Goal: Share content

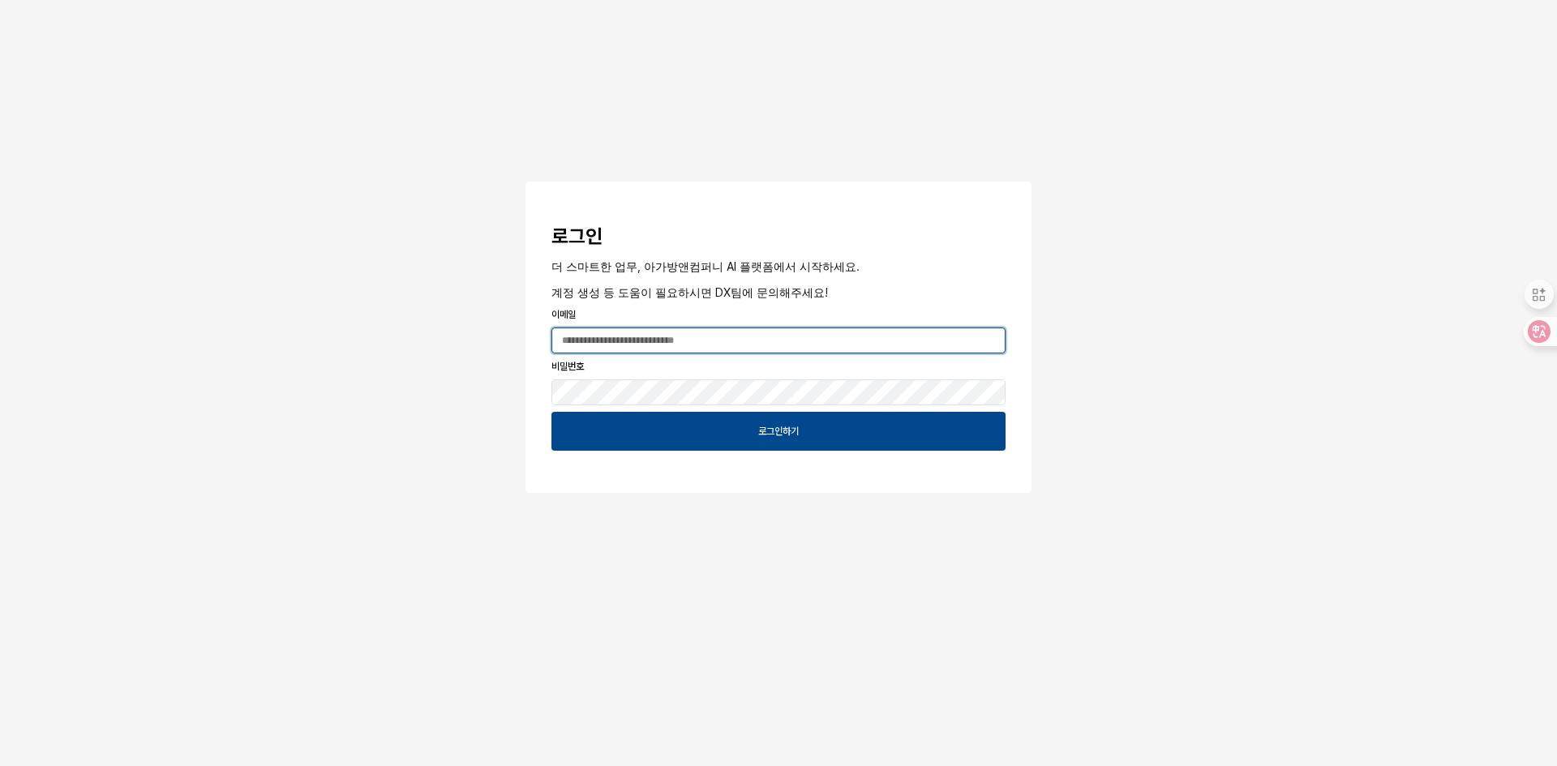
click at [751, 335] on input "App Frame" at bounding box center [778, 340] width 453 height 24
click at [819, 331] on input "App Frame" at bounding box center [778, 340] width 453 height 24
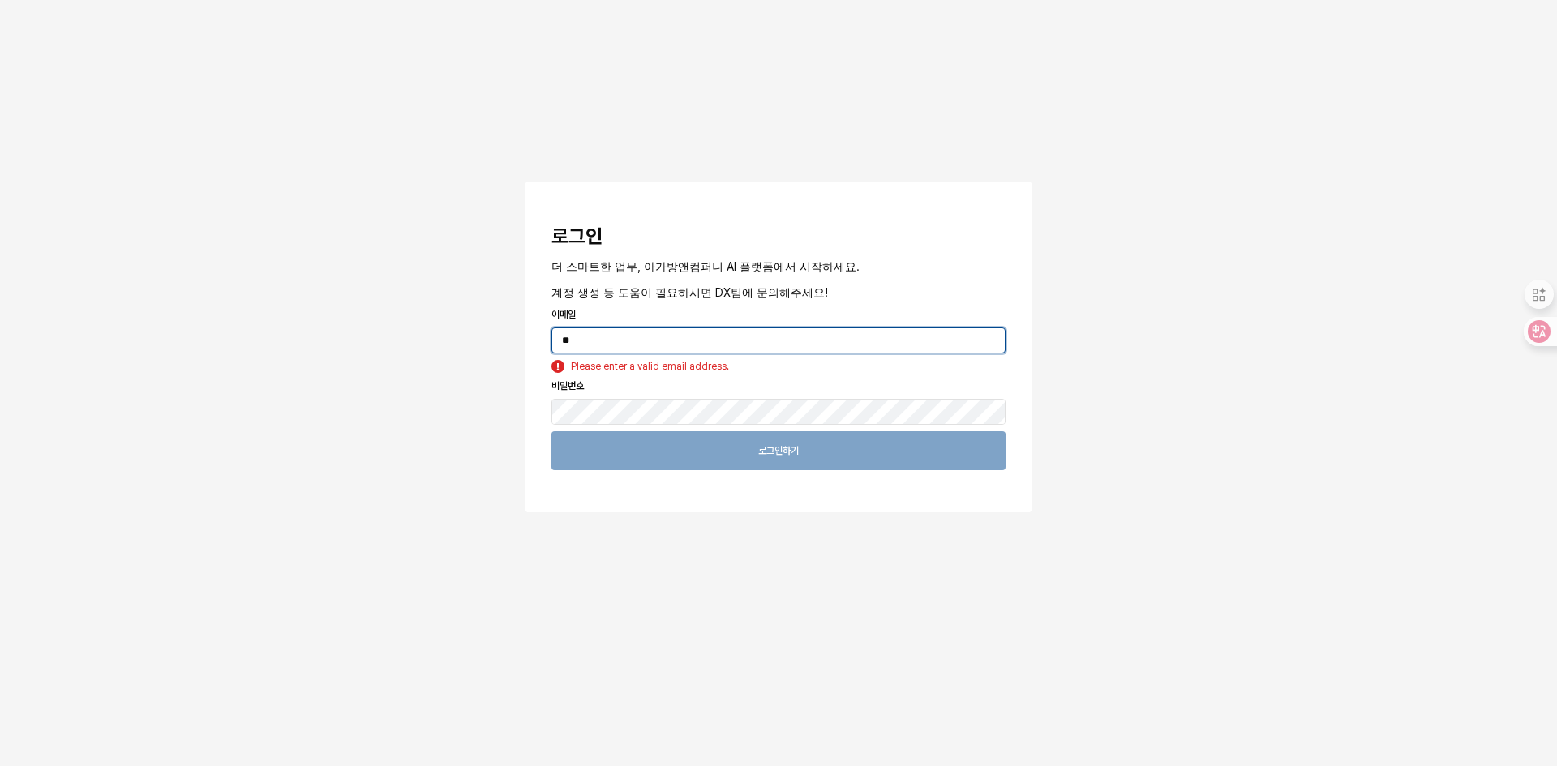
type input "*"
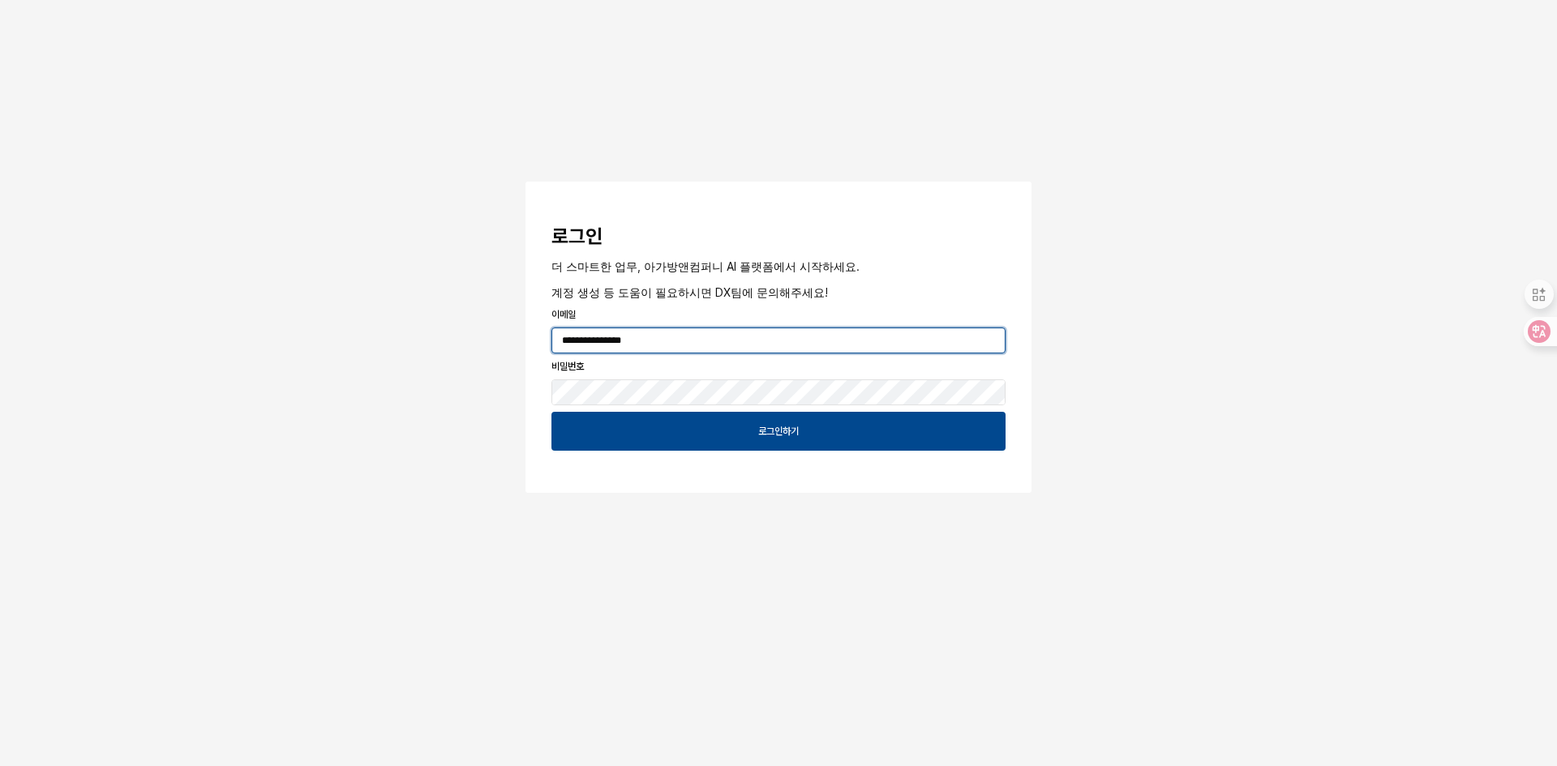
type input "**********"
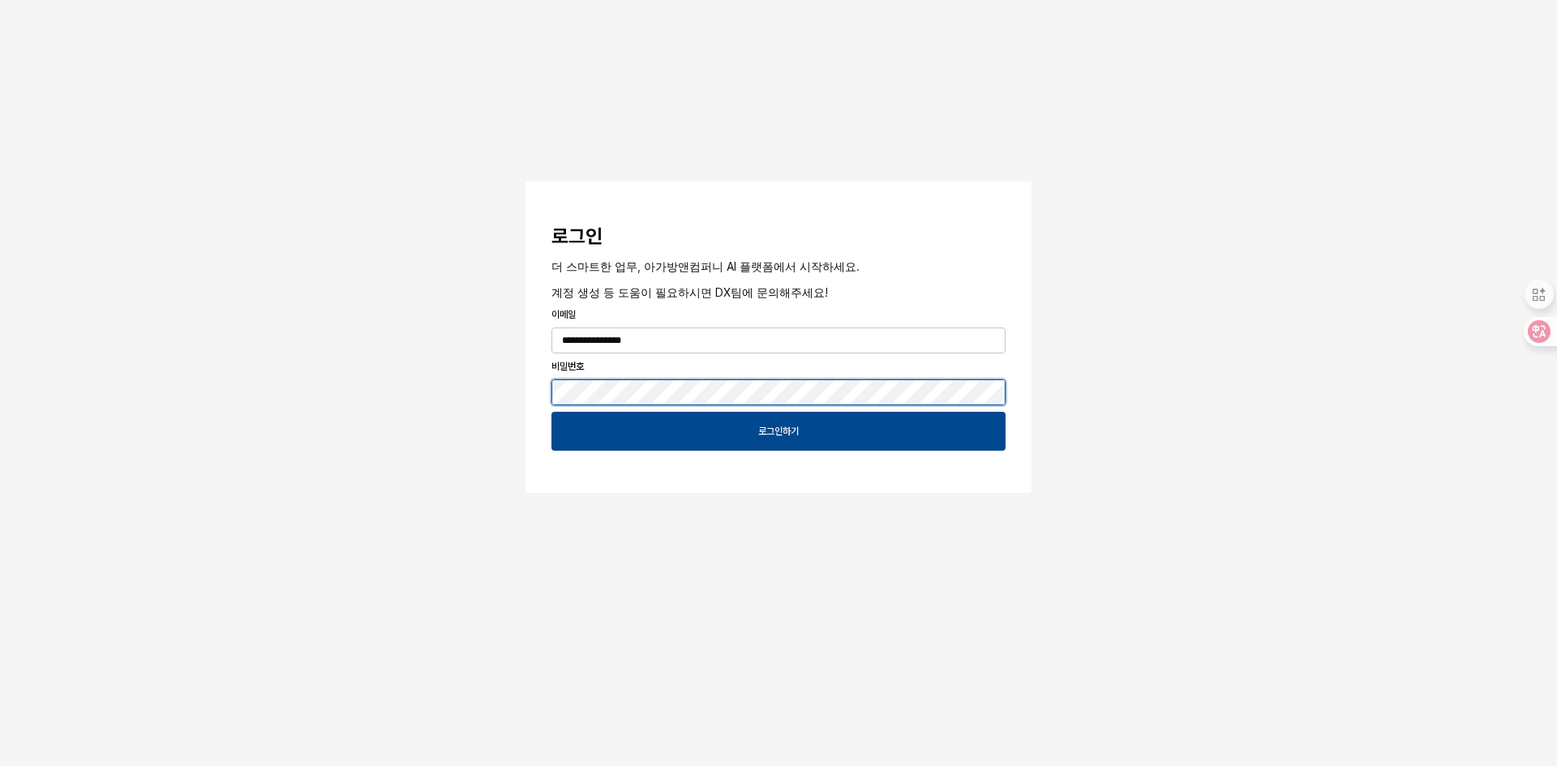
click at [526, 182] on button "App Frame" at bounding box center [532, 184] width 13 height 5
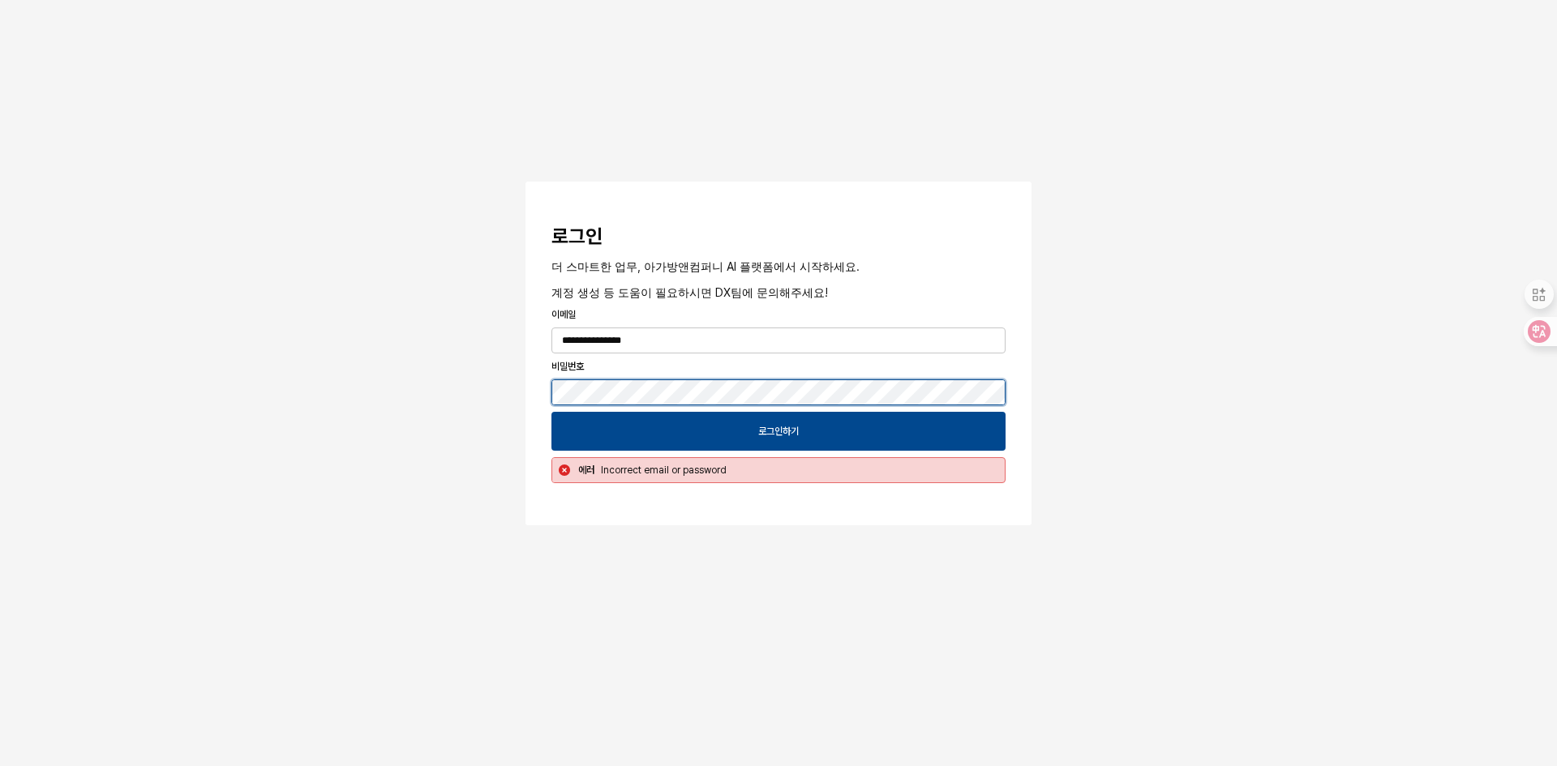
click at [526, 182] on button "App Frame" at bounding box center [532, 184] width 13 height 5
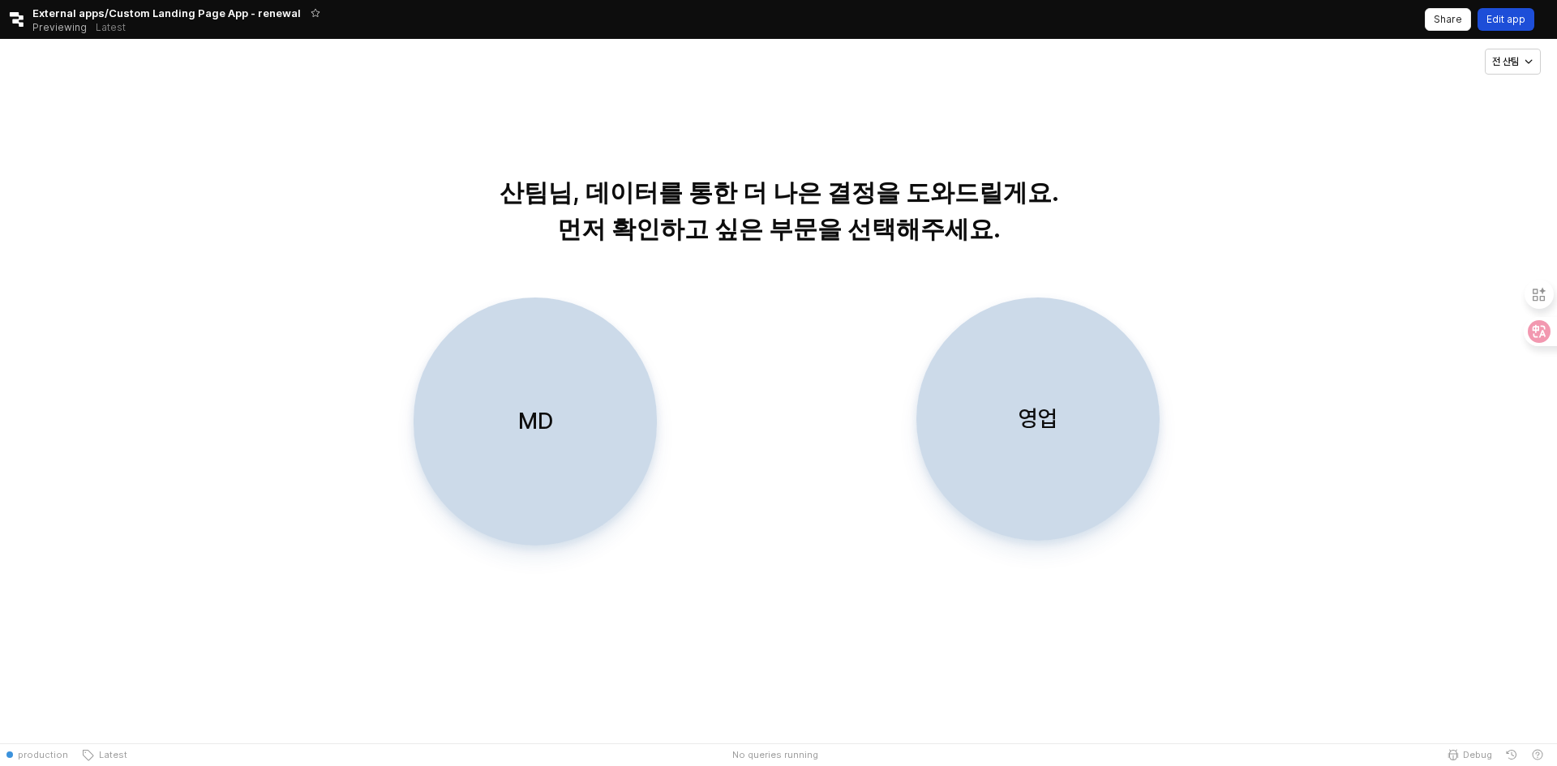
click at [1504, 24] on p "Edit app" at bounding box center [1506, 19] width 39 height 13
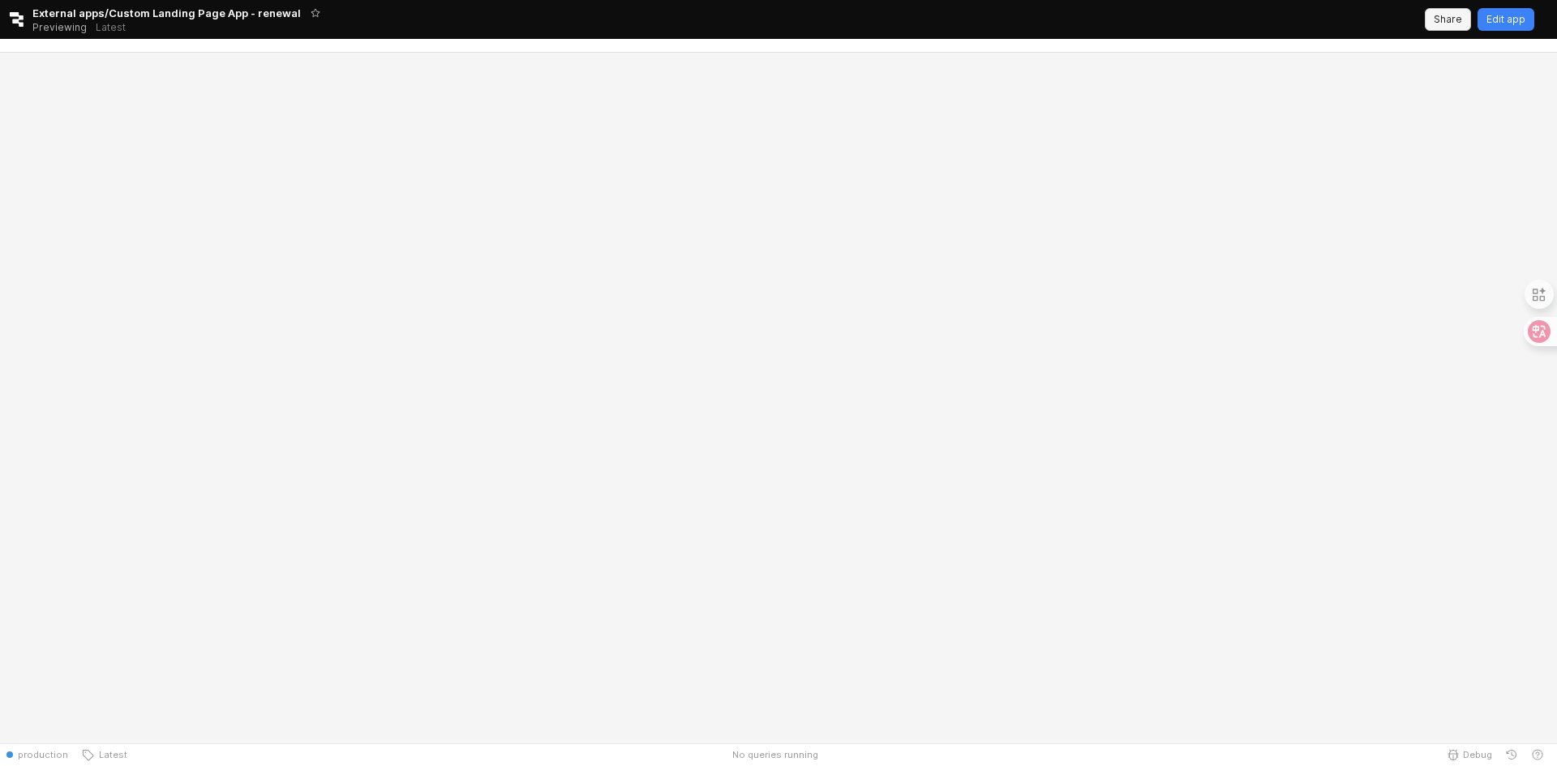
click at [1453, 19] on p "Share" at bounding box center [1448, 19] width 28 height 13
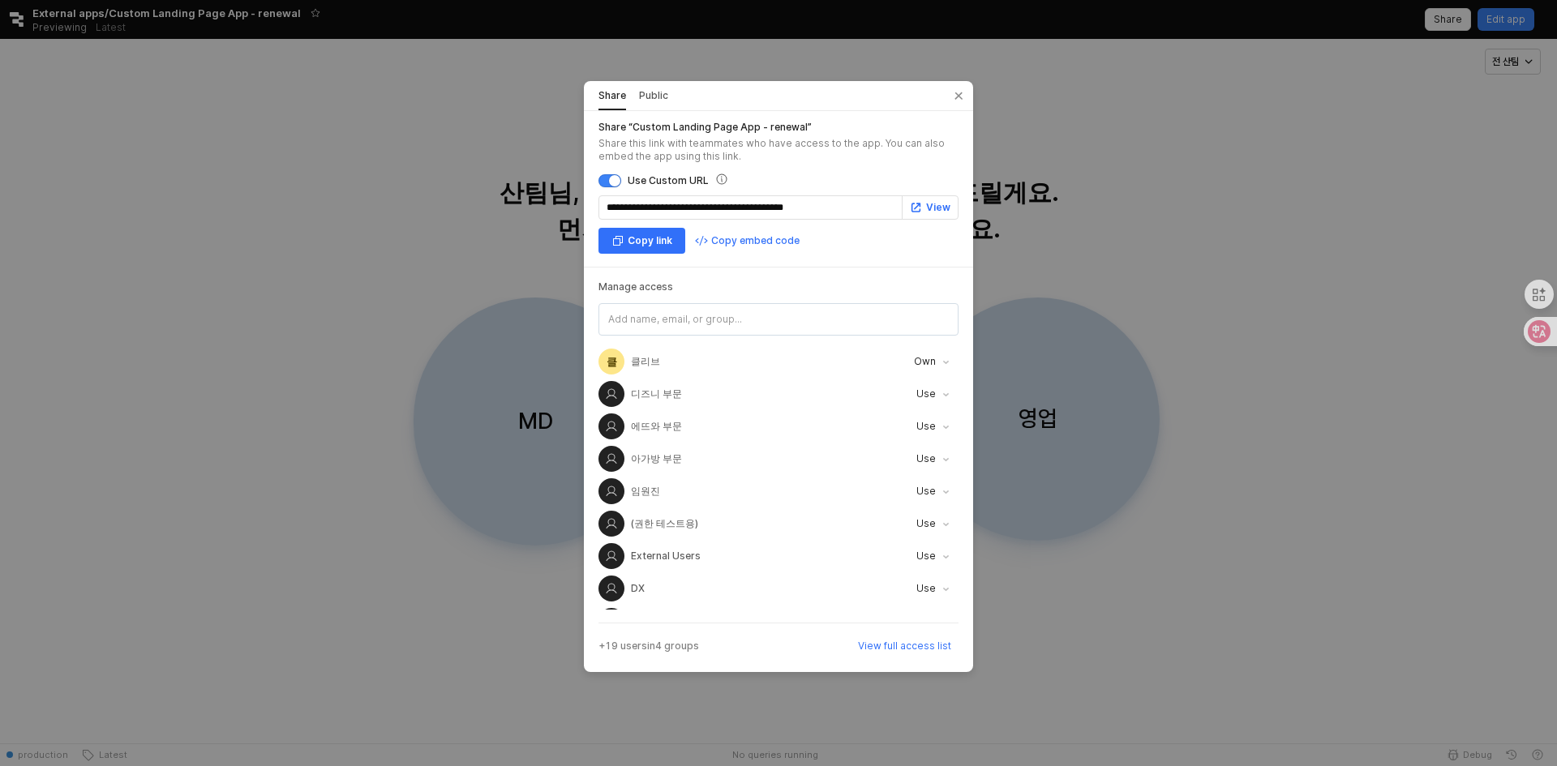
click at [663, 97] on button "Public" at bounding box center [653, 96] width 29 height 26
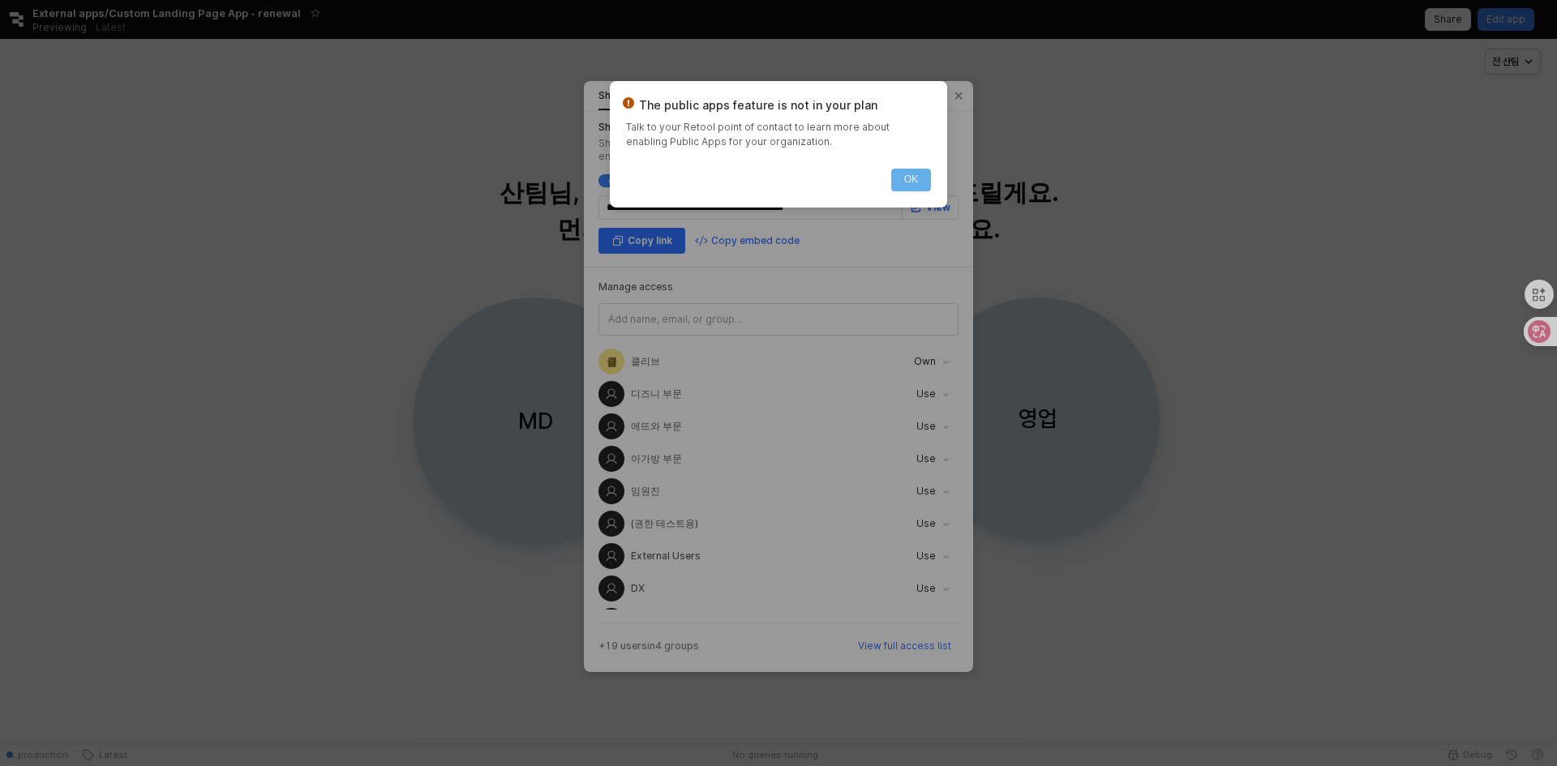
click at [910, 179] on button "OK" at bounding box center [911, 180] width 40 height 23
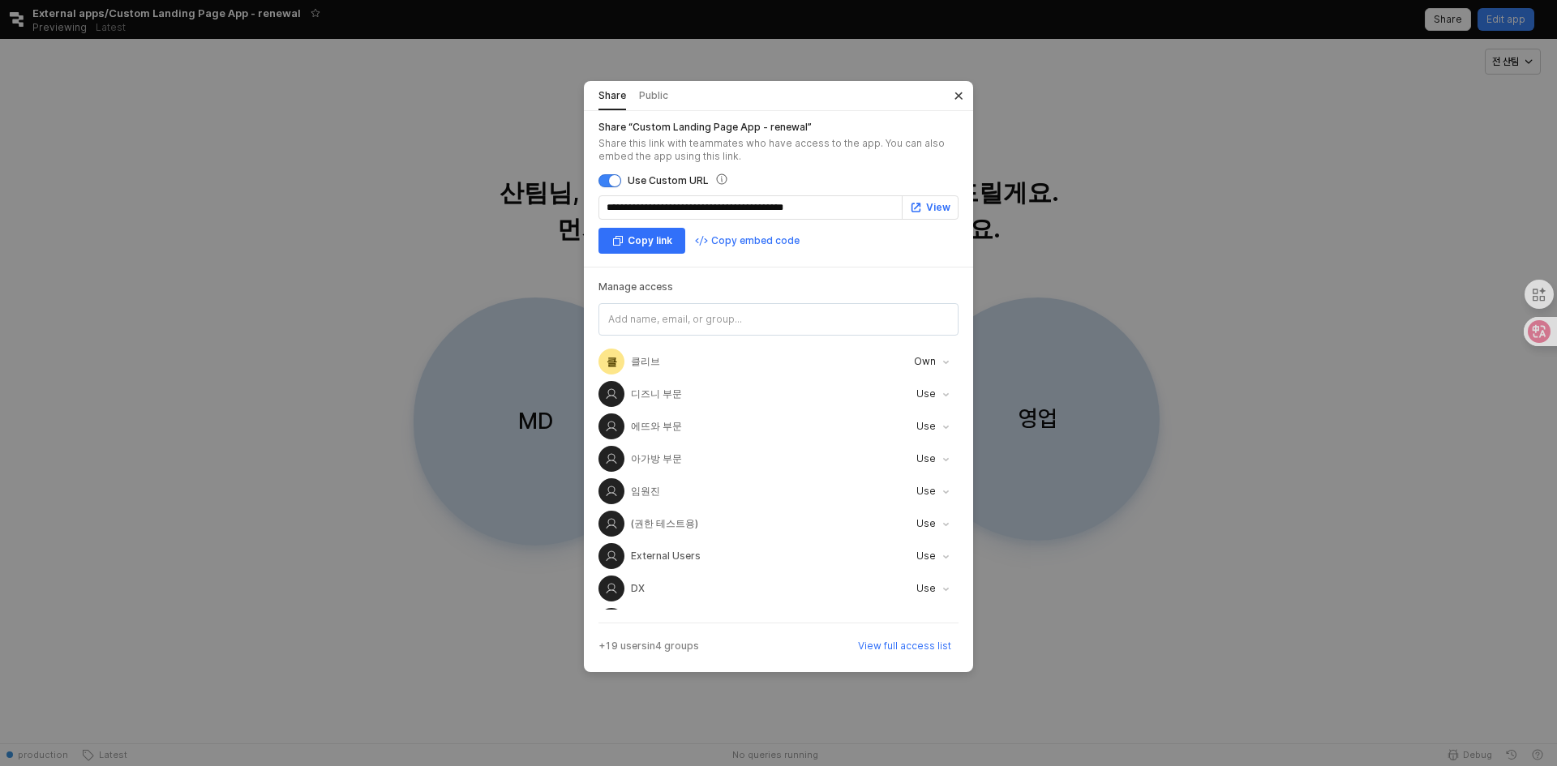
click at [959, 93] on icon "Close" at bounding box center [959, 96] width 16 height 16
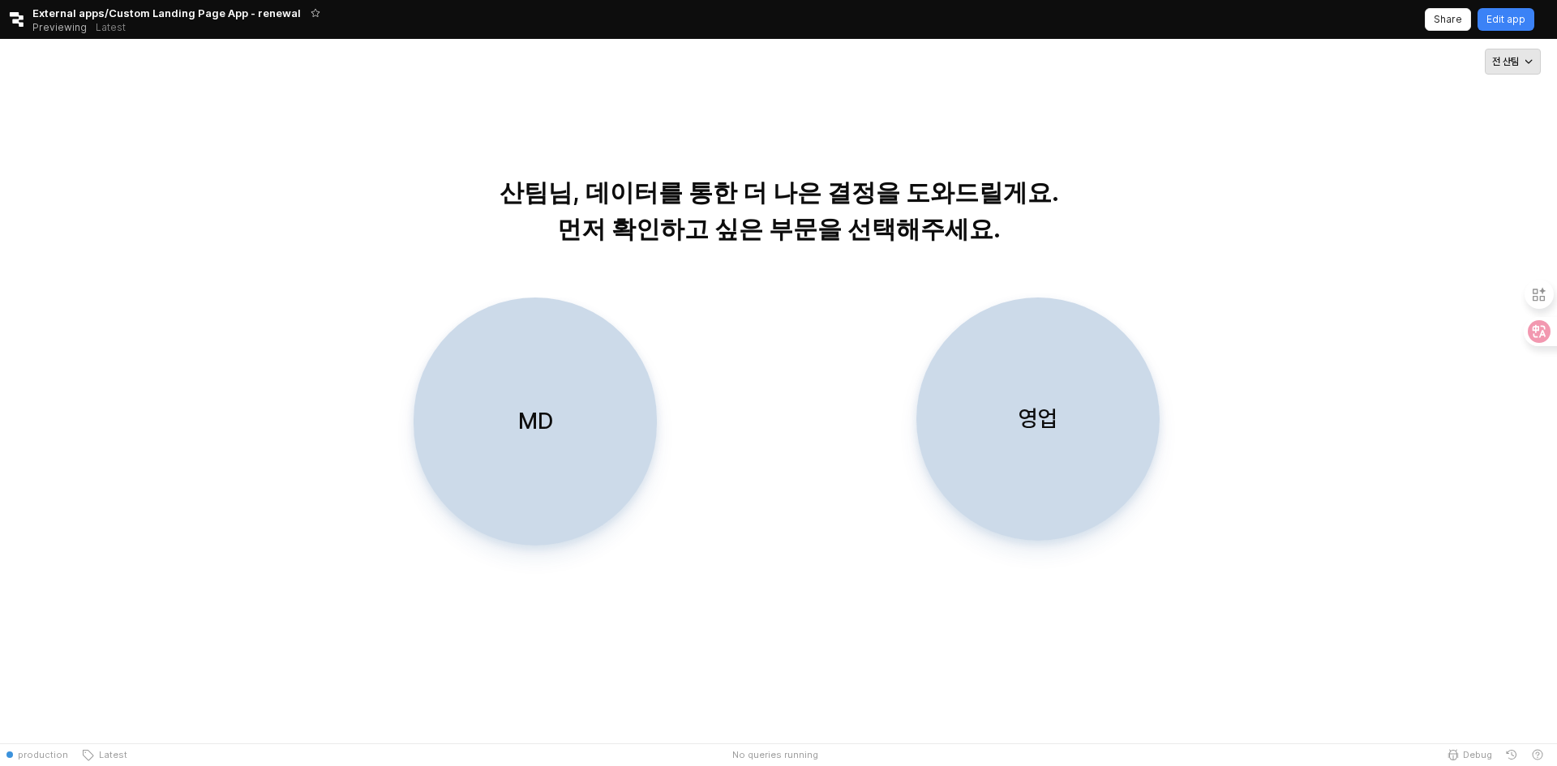
click at [1517, 62] on p "전 산팀" at bounding box center [1505, 61] width 27 height 13
click at [1188, 82] on div "전 산팀" at bounding box center [778, 61] width 1557 height 45
drag, startPoint x: 1224, startPoint y: 234, endPoint x: 1219, endPoint y: 258, distance: 24.0
click at [1225, 234] on div "산팀님, 데이터를 통한 더 나은 결정을 도와드릴게요. 먼저 확인하고 싶은 부문을 선택해주세요." at bounding box center [778, 174] width 1525 height 152
click at [1320, 17] on div "Retool logo External apps/Custom Landing Page App - renewal Previewing Latest S…" at bounding box center [778, 19] width 1557 height 39
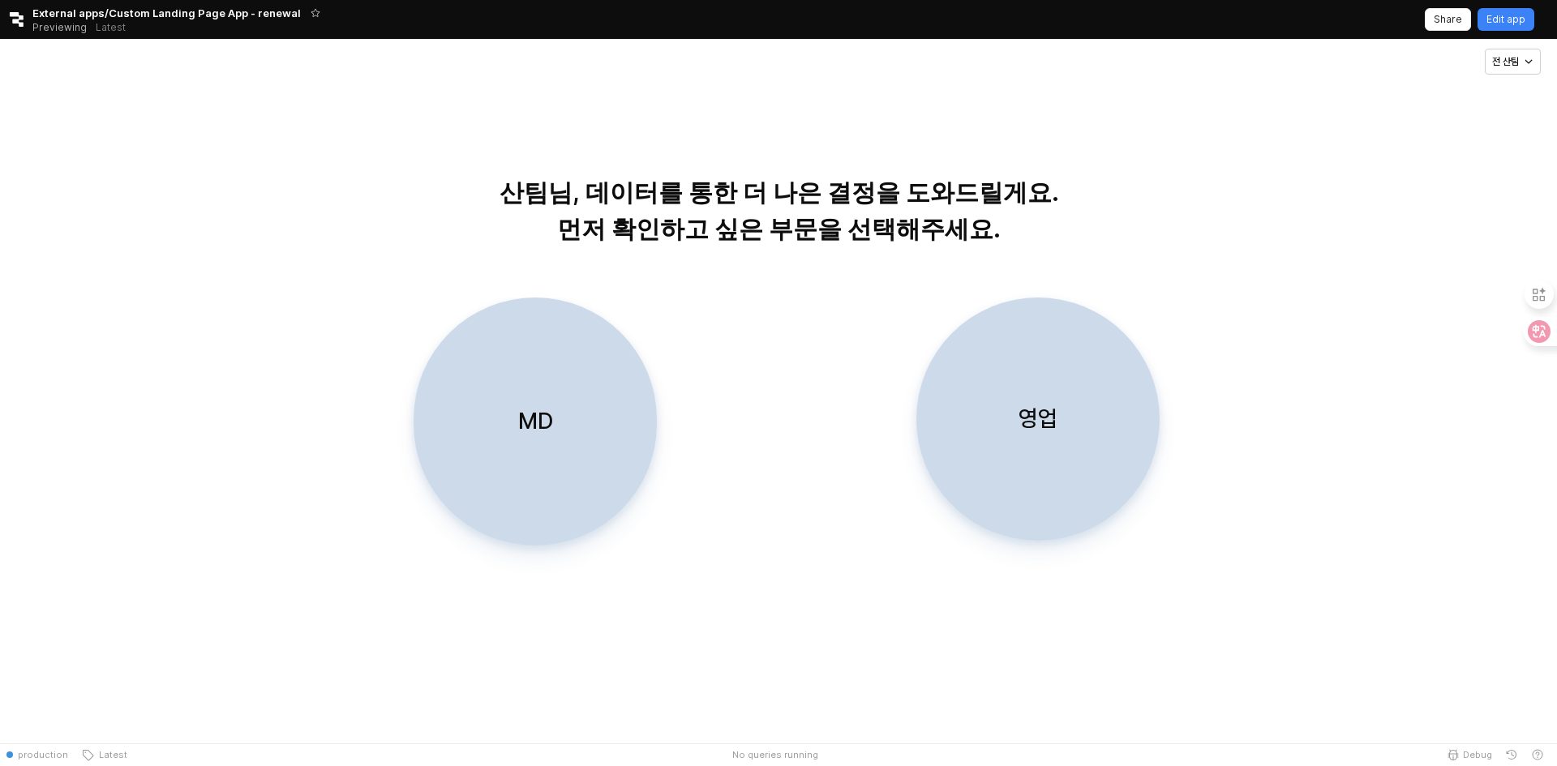
drag, startPoint x: 188, startPoint y: 533, endPoint x: 990, endPoint y: 166, distance: 881.9
click at [190, 534] on div "MD 영업" at bounding box center [779, 448] width 1522 height 300
